Goal: Information Seeking & Learning: Learn about a topic

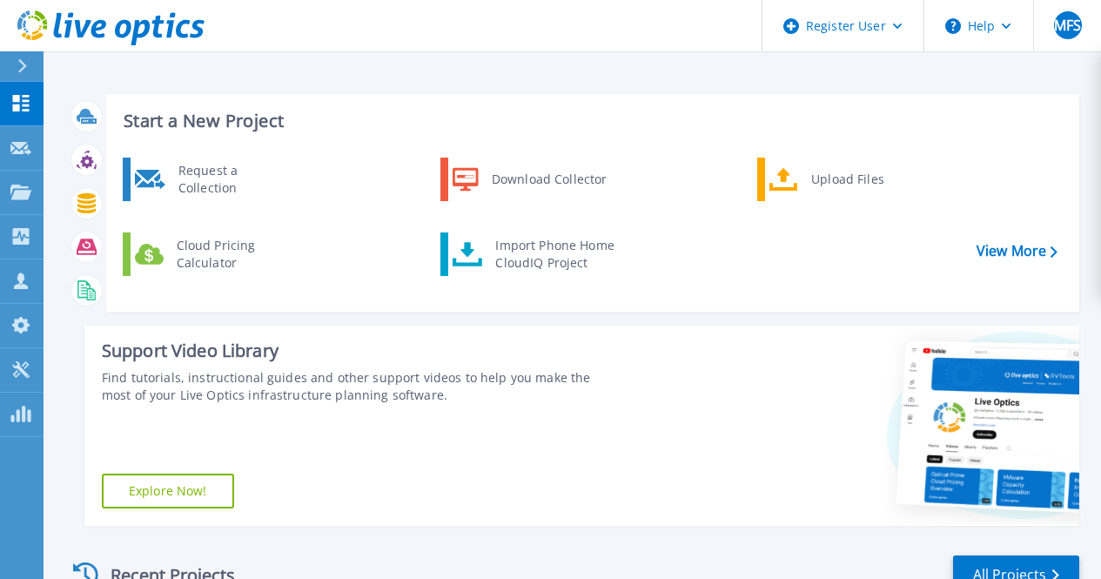
click at [15, 62] on button at bounding box center [22, 66] width 44 height 30
click at [347, 387] on div "Find tutorials, instructional guides and other support videos to help you make …" at bounding box center [360, 386] width 517 height 35
click at [30, 203] on link "Projects Projects" at bounding box center [22, 193] width 44 height 44
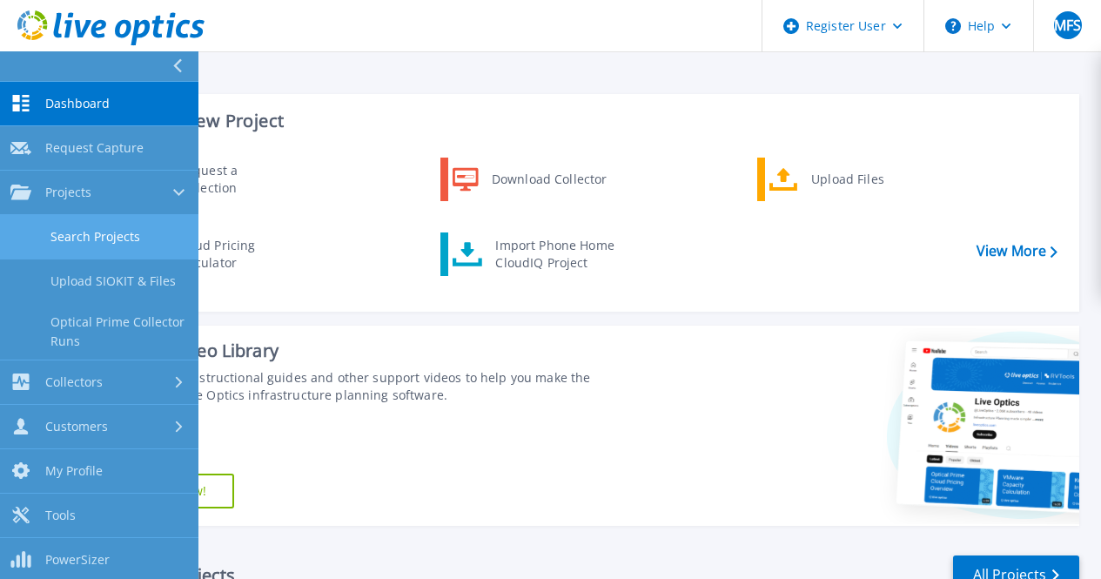
click at [87, 239] on link "Search Projects" at bounding box center [99, 237] width 198 height 44
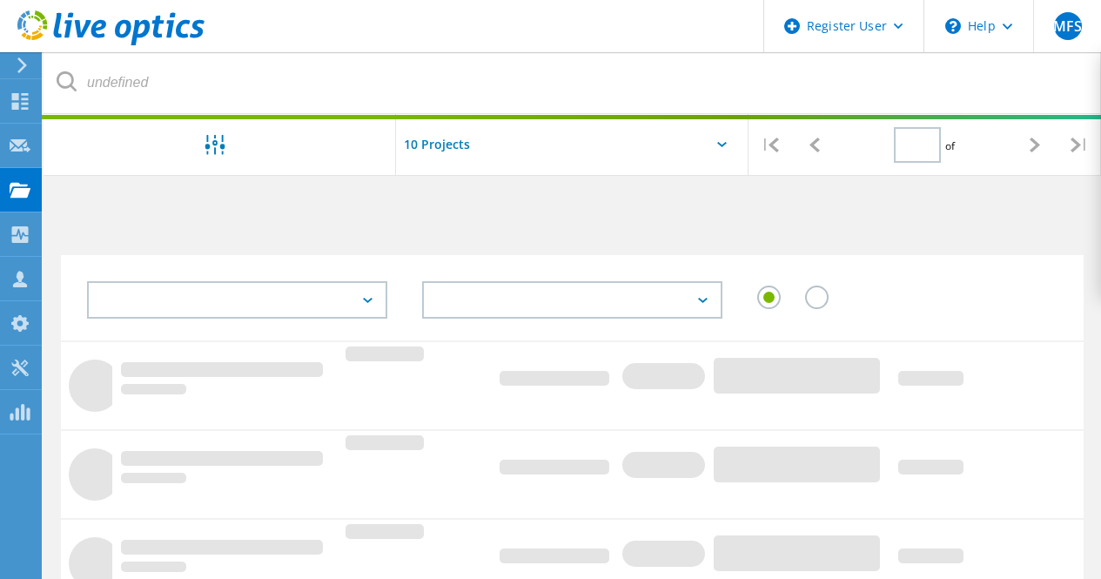
type input "1"
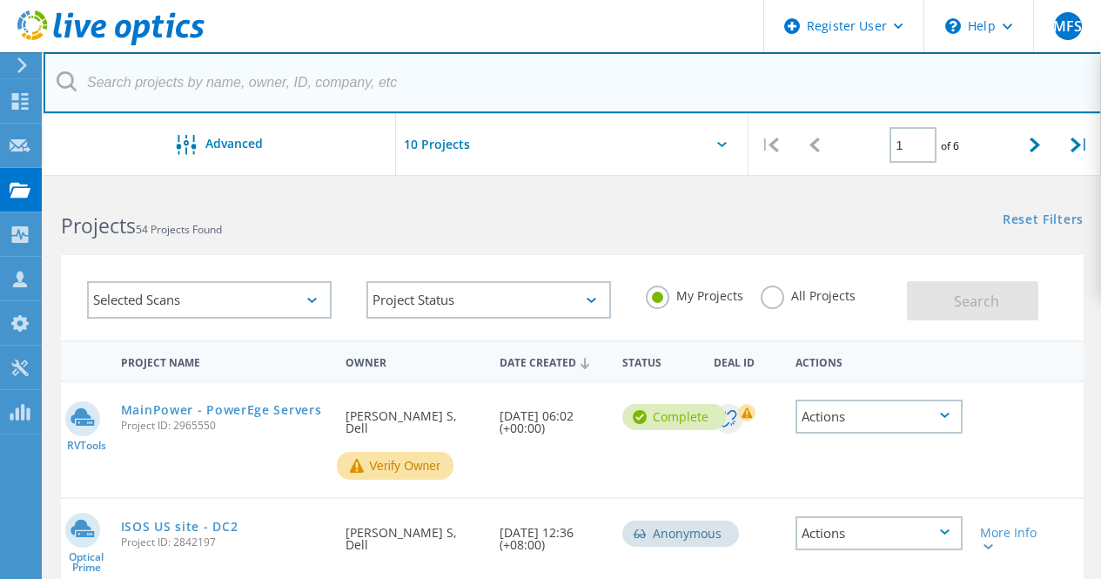
click at [285, 99] on input "text" at bounding box center [573, 82] width 1058 height 61
paste input "1451395"
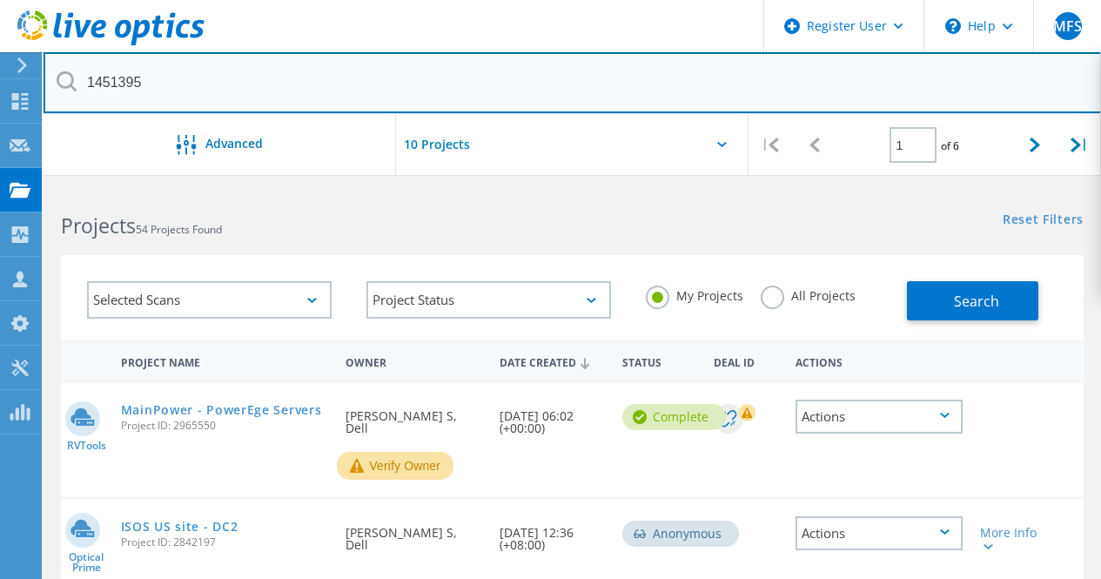
type input "1451395"
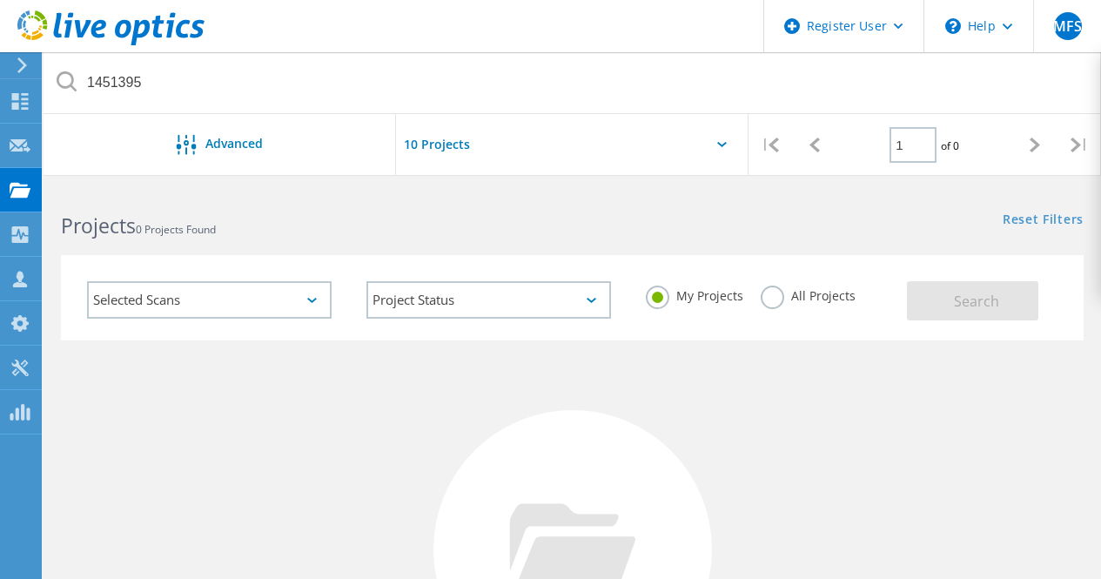
click at [777, 302] on label "All Projects" at bounding box center [807, 293] width 95 height 17
click at [0, 0] on input "All Projects" at bounding box center [0, 0] width 0 height 0
click at [968, 301] on span "Search" at bounding box center [976, 300] width 45 height 19
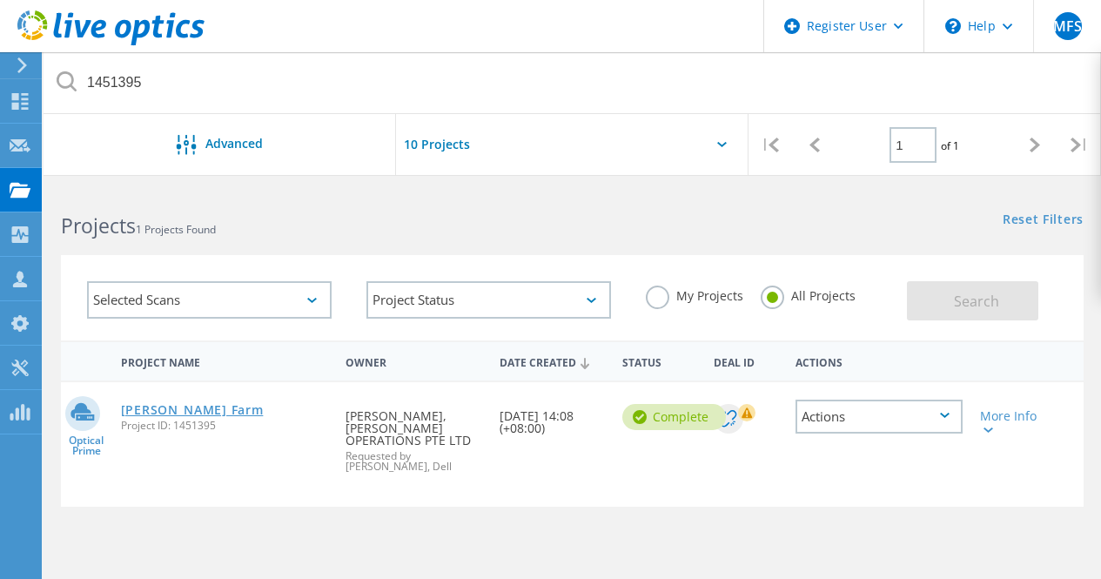
click at [171, 412] on link "[PERSON_NAME] Farm" at bounding box center [192, 410] width 143 height 12
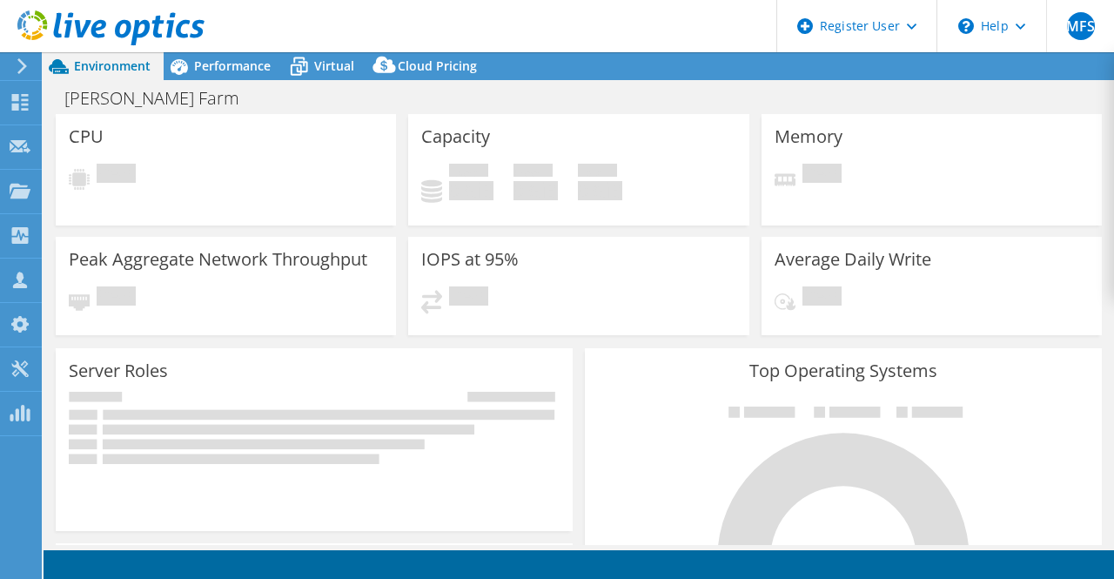
select select "[GEOGRAPHIC_DATA]"
select select "USD"
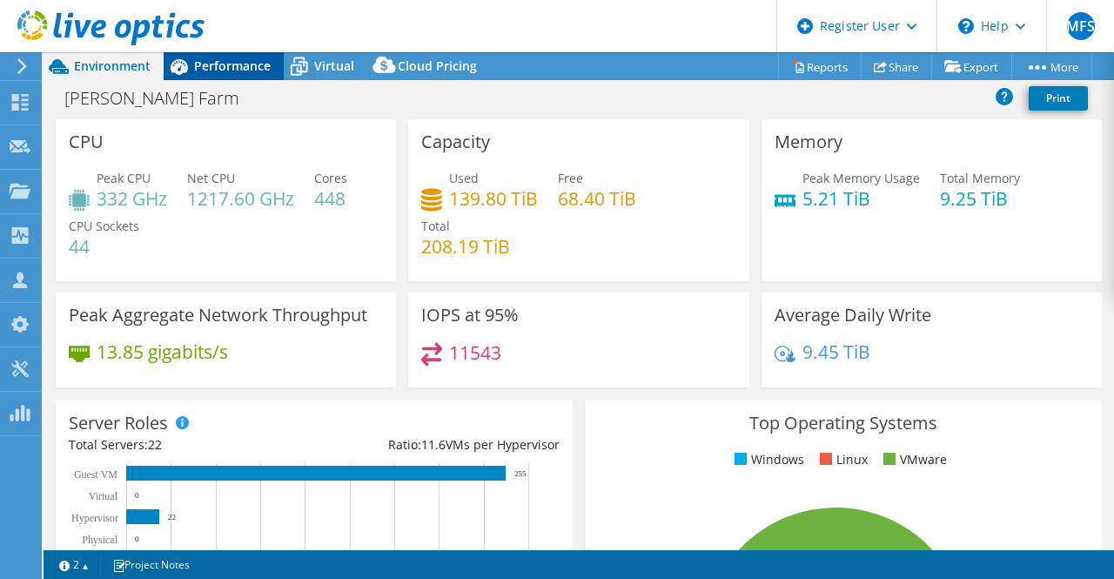
click at [217, 56] on div "Performance" at bounding box center [224, 66] width 120 height 28
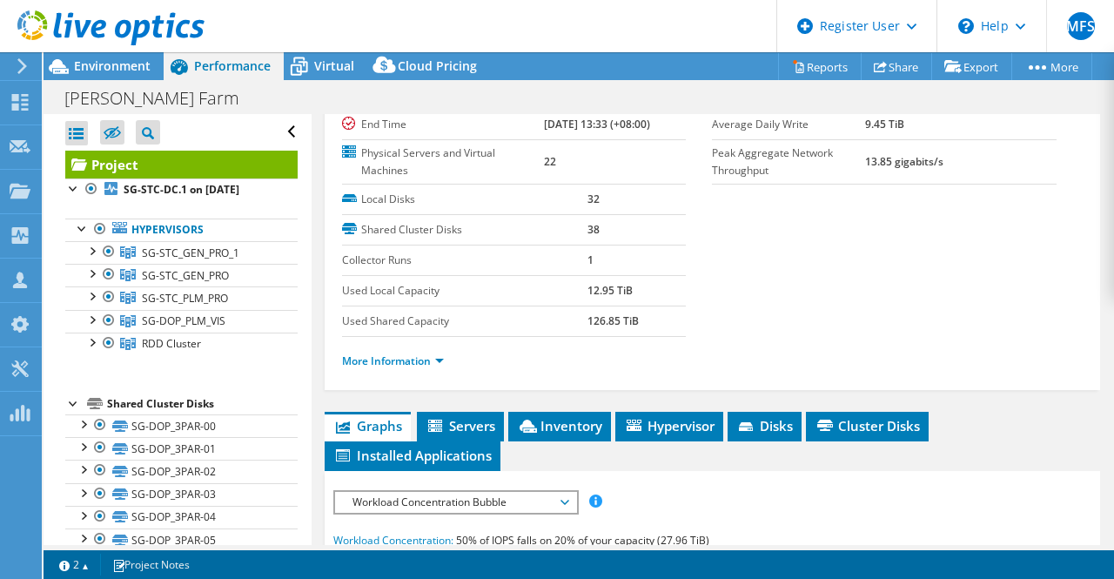
scroll to position [200, 0]
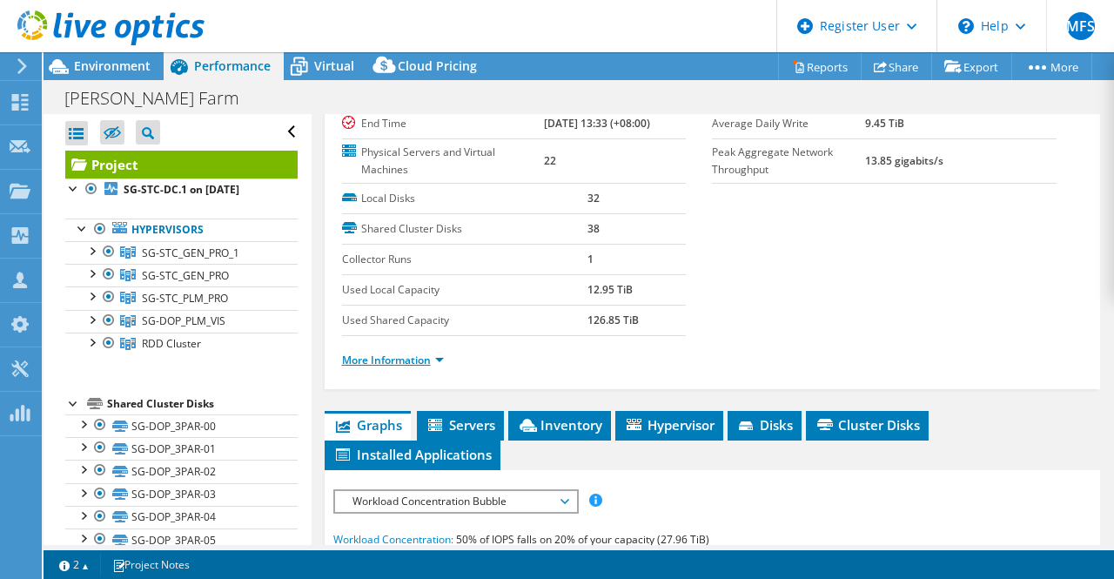
click at [399, 361] on link "More Information" at bounding box center [393, 359] width 102 height 15
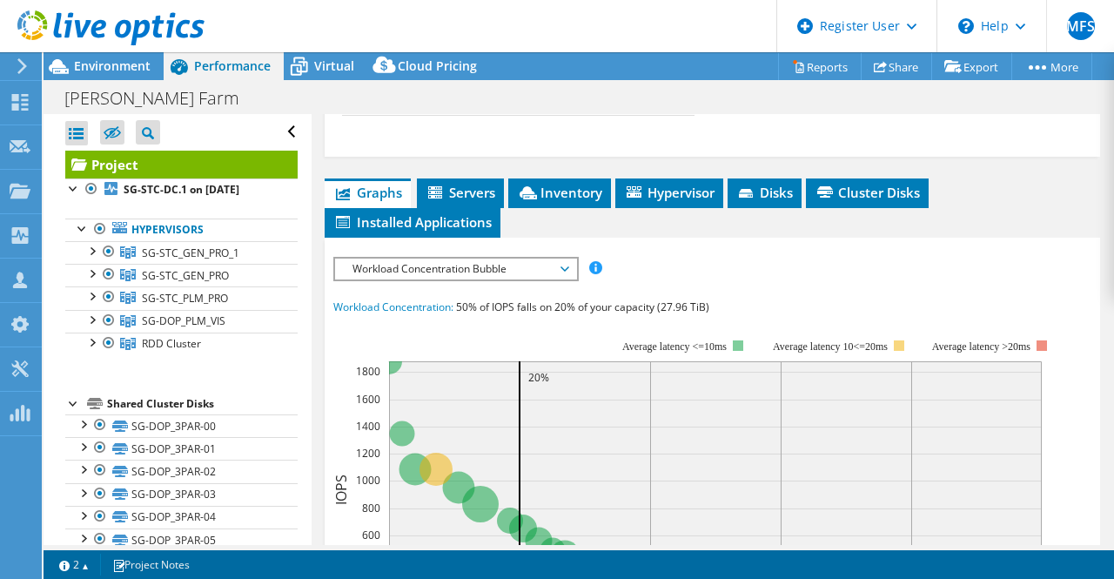
scroll to position [921, 0]
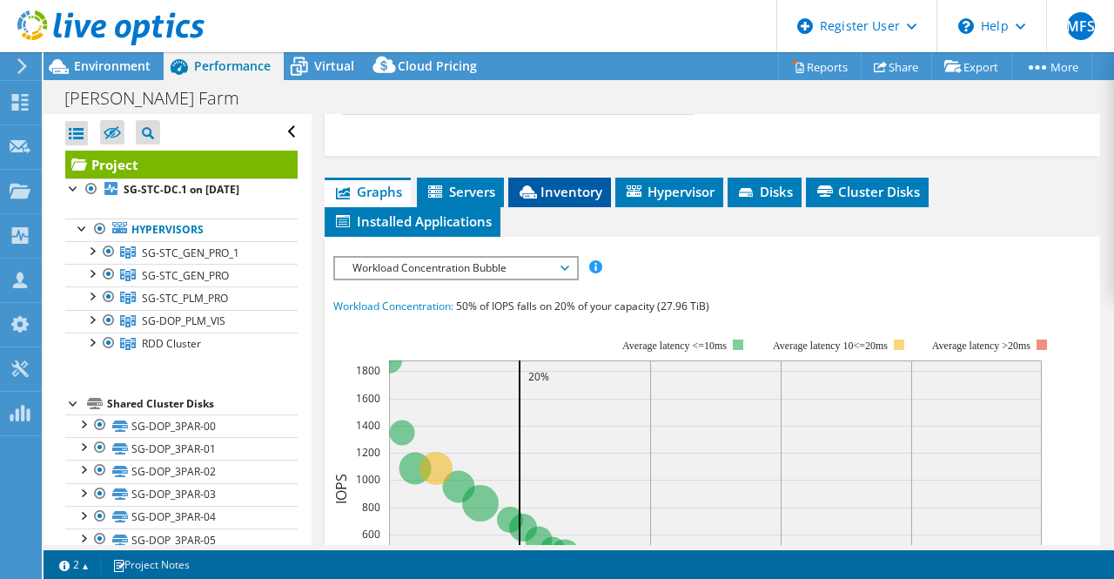
click at [552, 191] on span "Inventory" at bounding box center [559, 191] width 85 height 17
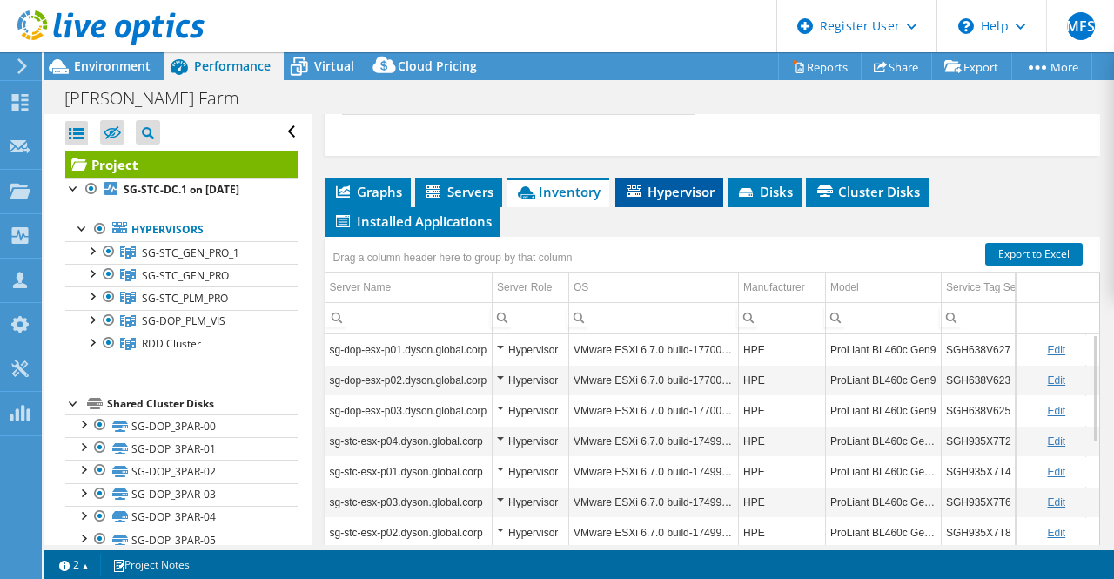
click at [668, 185] on span "Hypervisor" at bounding box center [669, 191] width 90 height 17
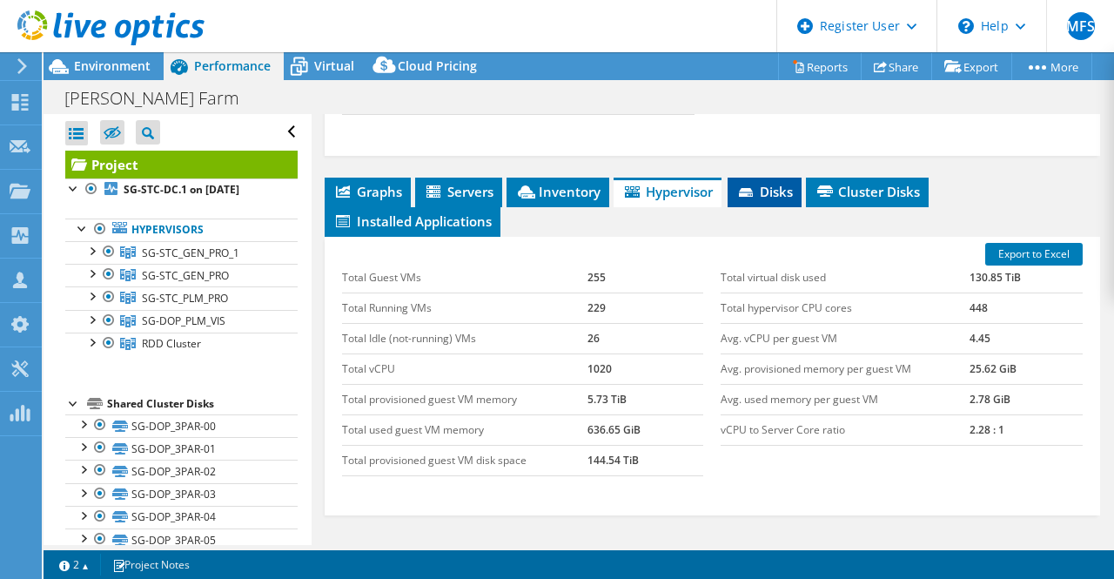
click at [776, 190] on span "Disks" at bounding box center [764, 191] width 57 height 17
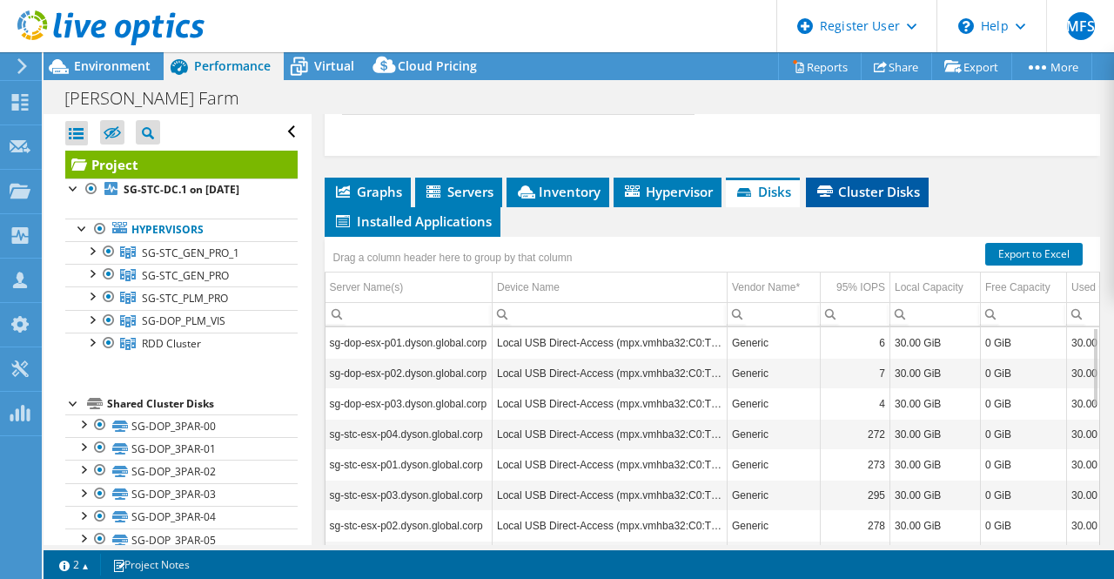
click at [863, 194] on span "Cluster Disks" at bounding box center [866, 191] width 105 height 17
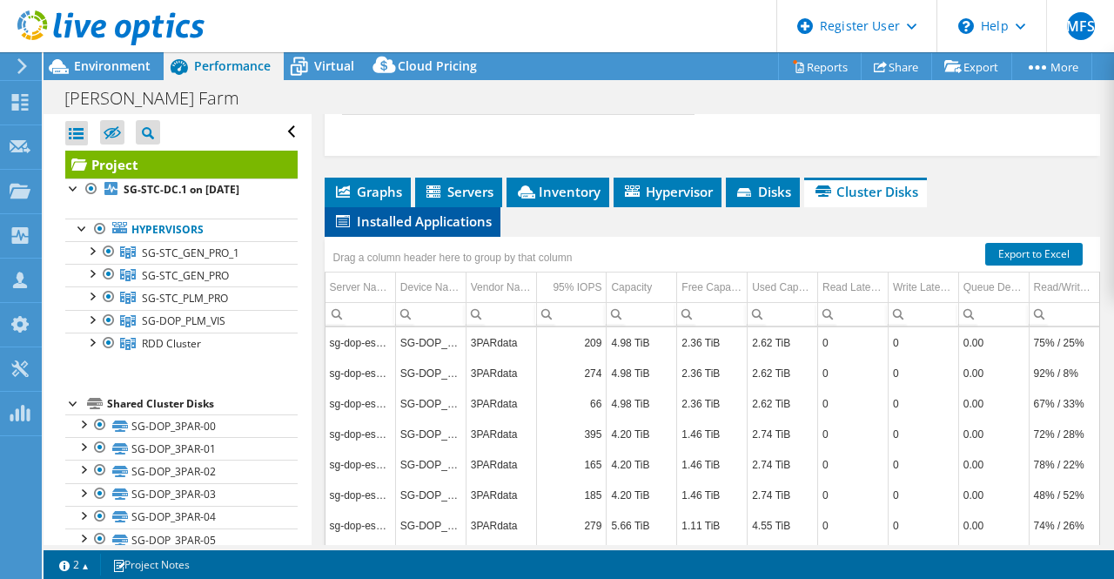
click at [446, 229] on li "Installed Applications" at bounding box center [413, 222] width 176 height 30
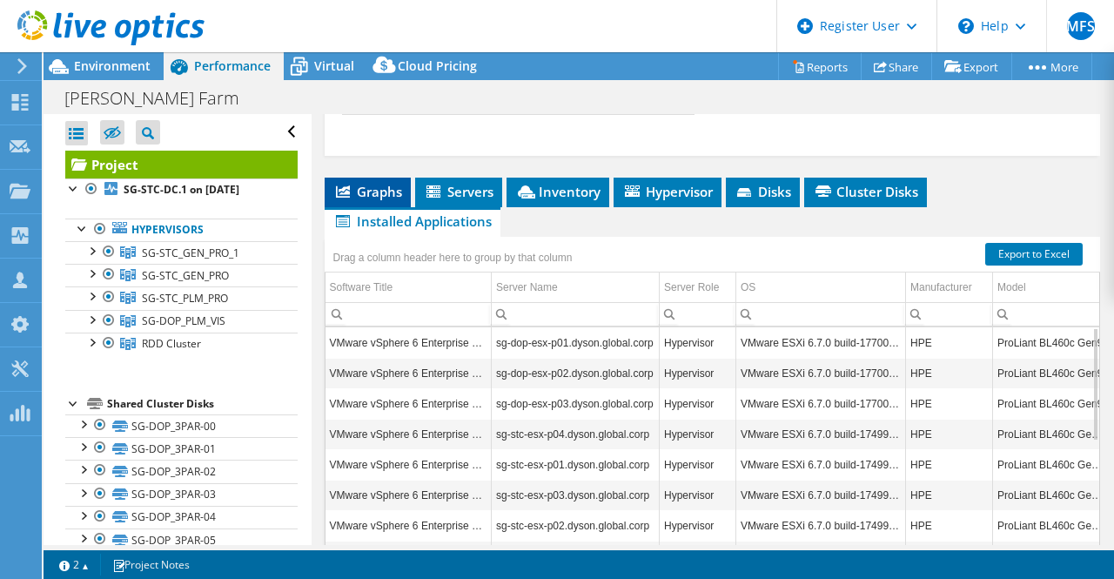
click at [374, 190] on span "Graphs" at bounding box center [367, 191] width 69 height 17
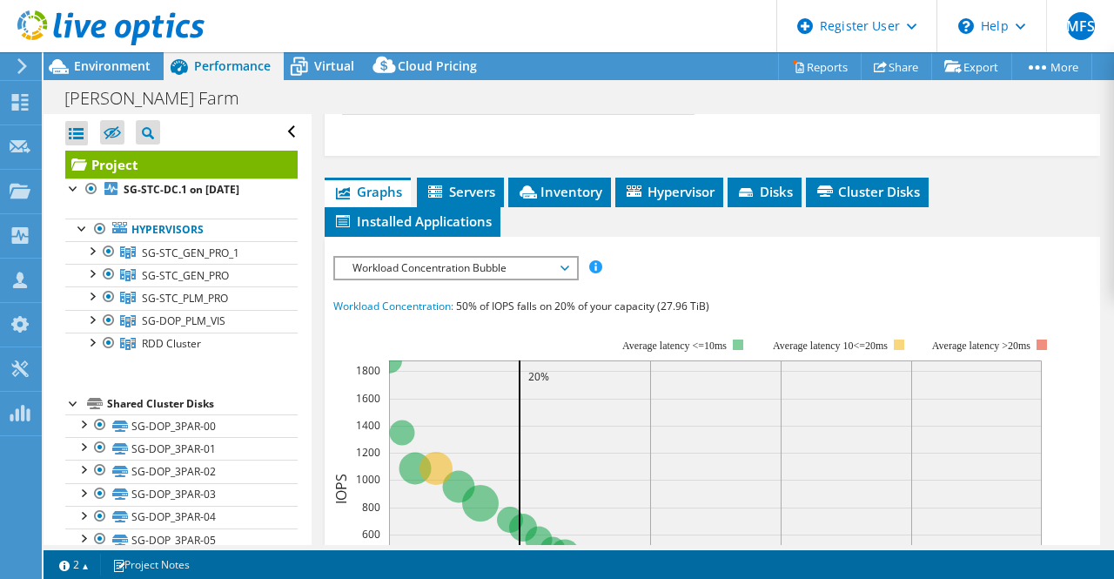
click at [496, 267] on span "Workload Concentration Bubble" at bounding box center [456, 268] width 224 height 21
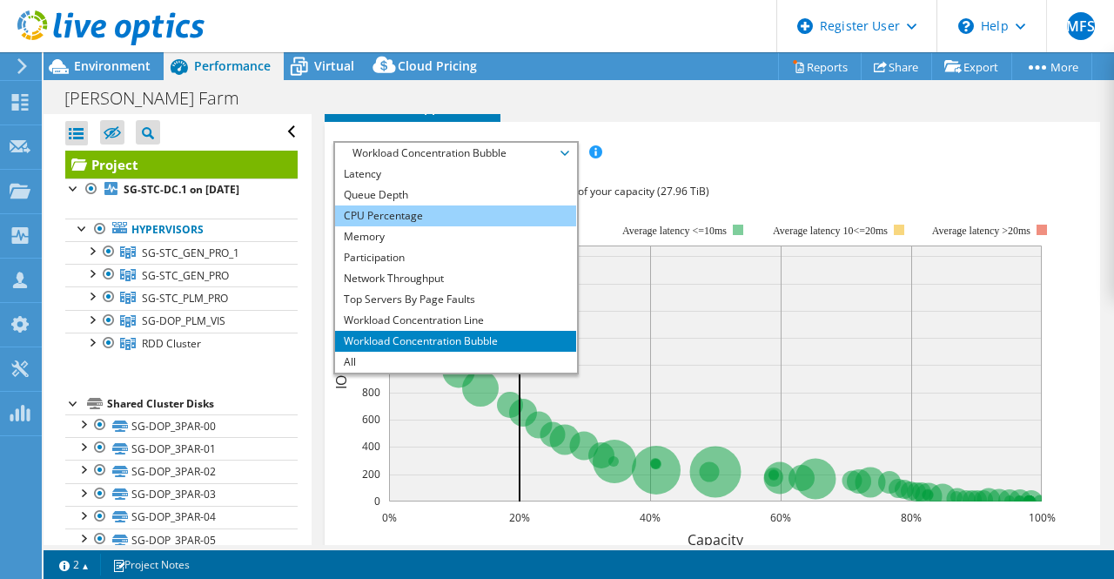
scroll to position [1037, 0]
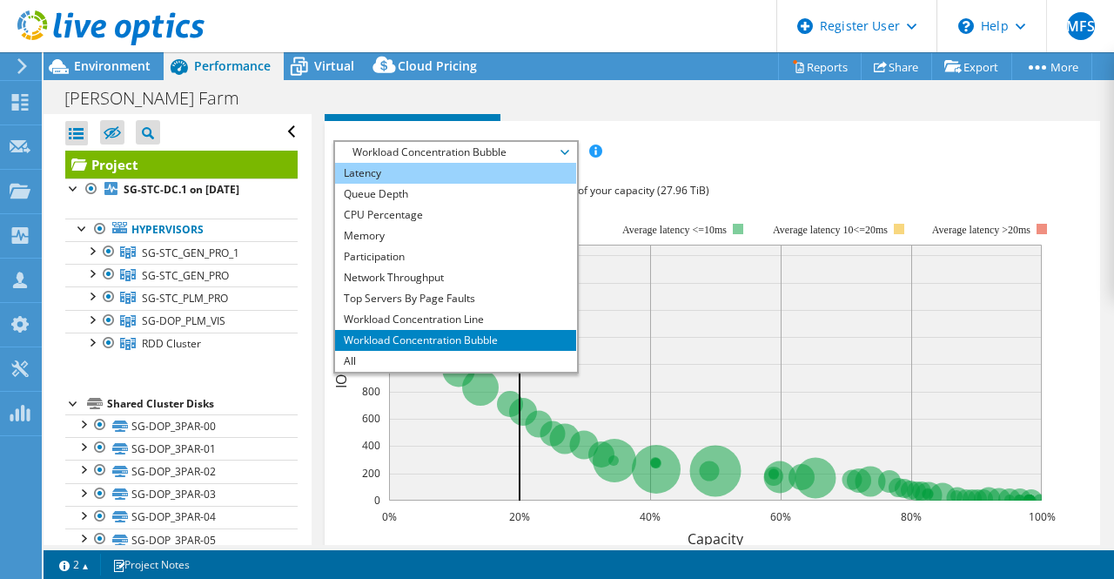
click at [450, 165] on li "Latency" at bounding box center [455, 173] width 241 height 21
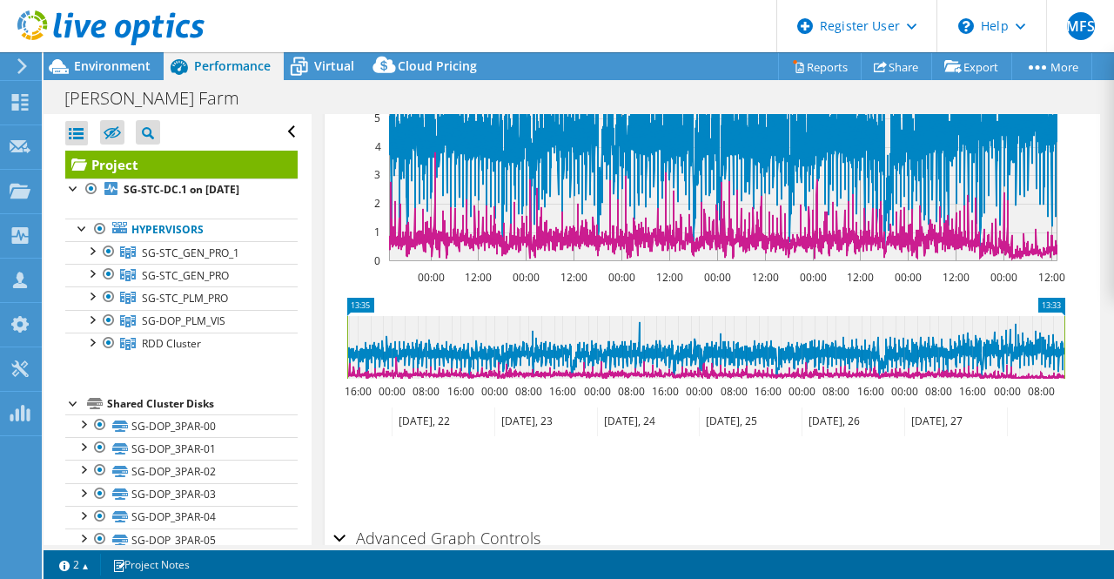
scroll to position [1343, 0]
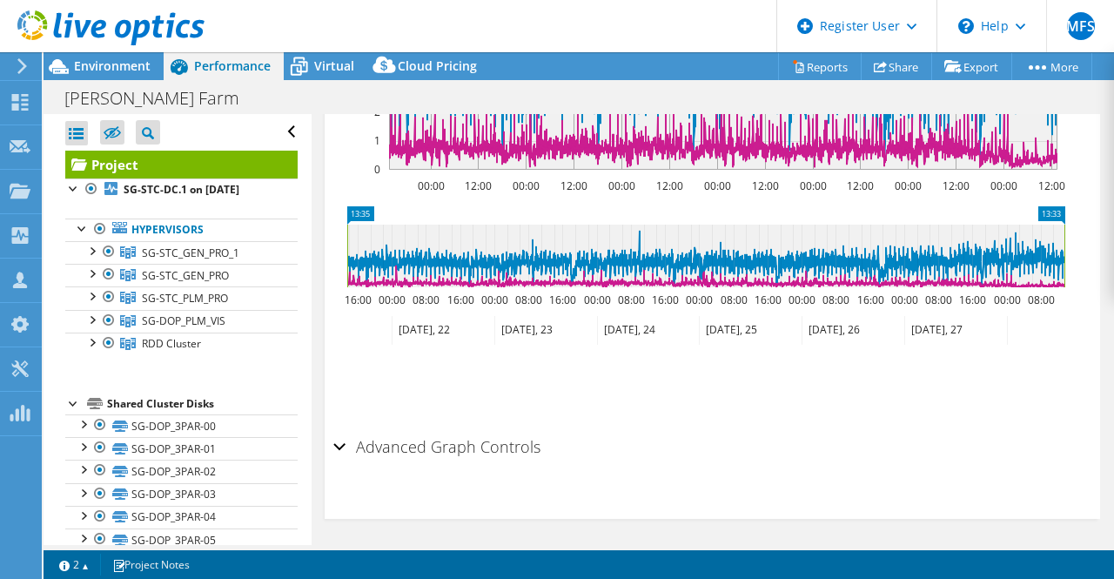
click at [425, 443] on h2 "Advanced Graph Controls" at bounding box center [436, 446] width 207 height 35
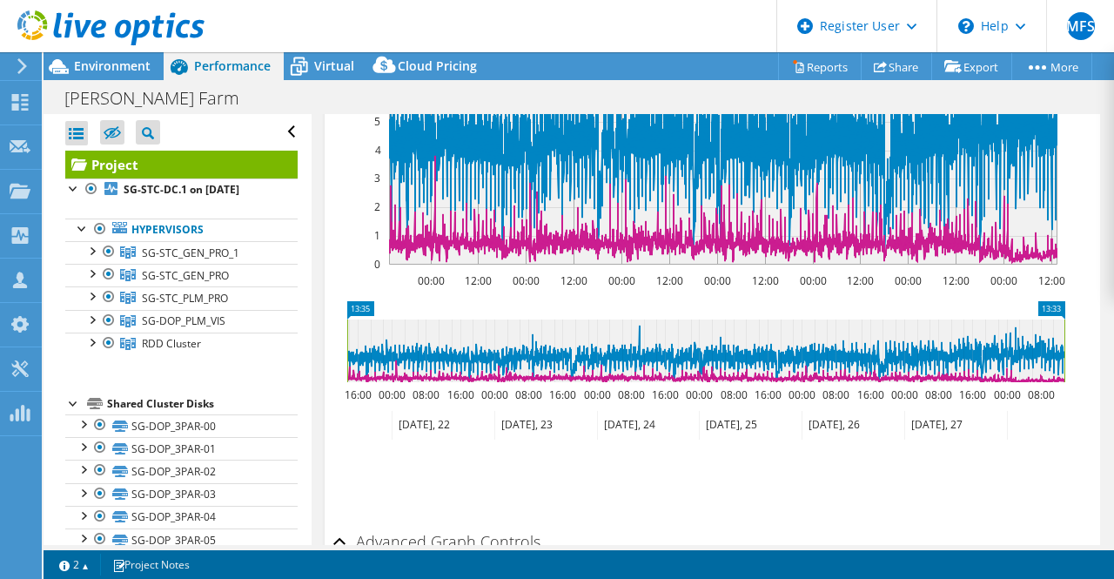
scroll to position [1246, 0]
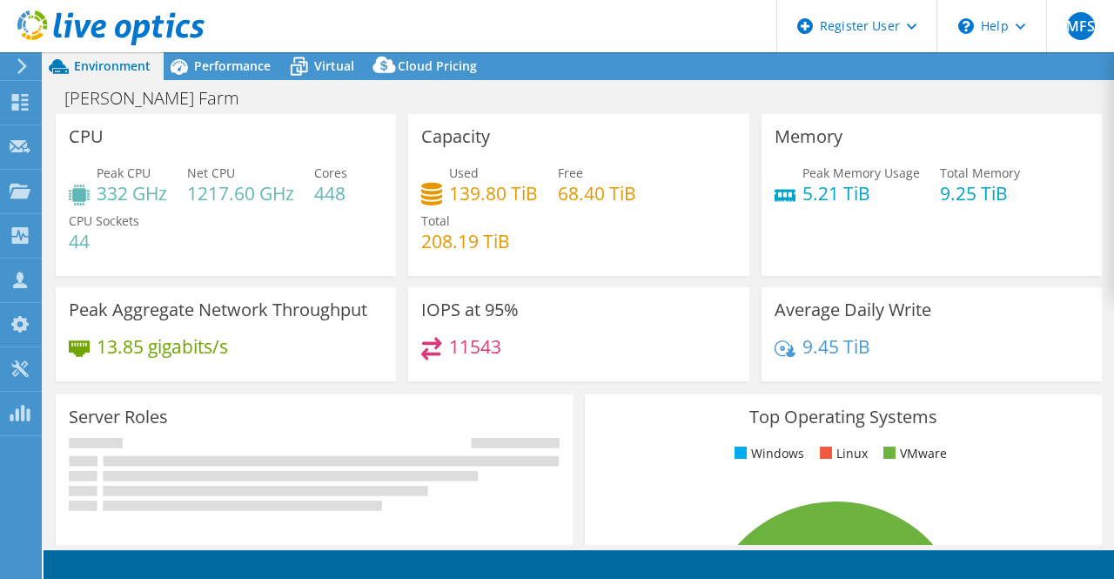
select select "[GEOGRAPHIC_DATA]"
select select "USD"
